Goal: Transaction & Acquisition: Purchase product/service

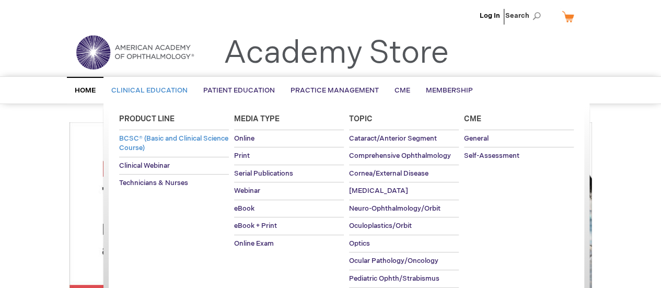
click at [146, 144] on span "BCSC® (Basic and Clinical Science Course)" at bounding box center [173, 143] width 109 height 18
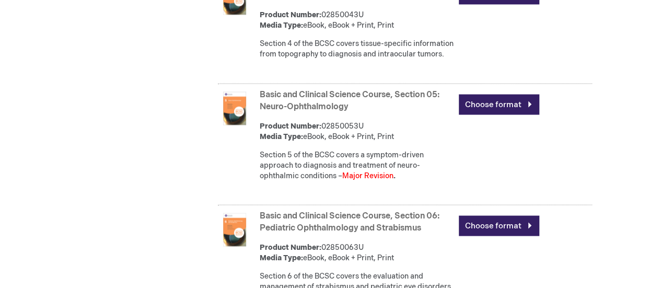
scroll to position [934, 0]
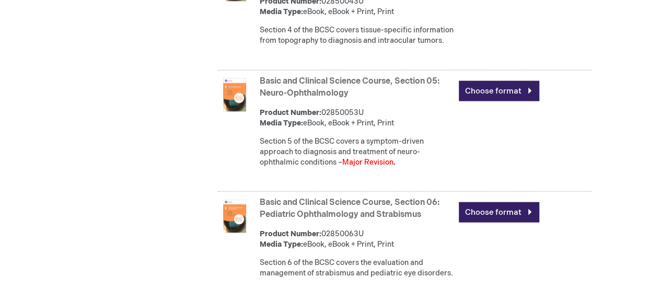
click at [338, 98] on link "Basic and Clinical Science Course, Section 05: Neuro-Ophthalmology" at bounding box center [350, 87] width 180 height 22
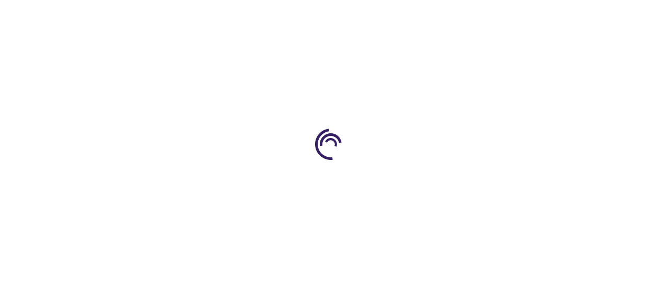
type input "0"
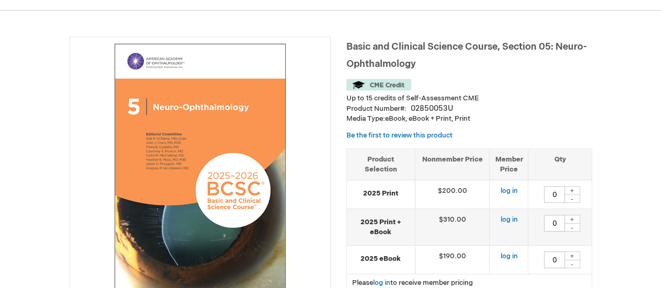
scroll to position [137, 0]
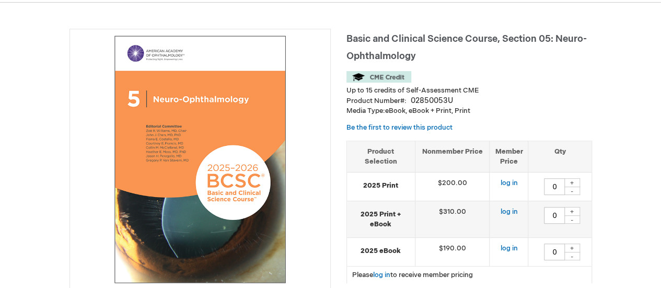
drag, startPoint x: 667, startPoint y: 24, endPoint x: 669, endPoint y: 48, distance: 24.1
click at [661, 48] on html "The store will not work correctly when cookies are disabled. Log In Search My C…" at bounding box center [330, 7] width 661 height 288
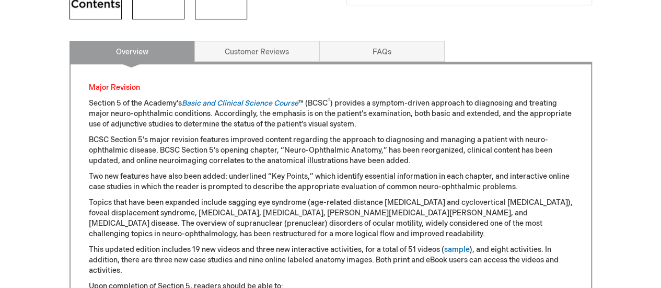
scroll to position [486, 0]
